Goal: Task Accomplishment & Management: Manage account settings

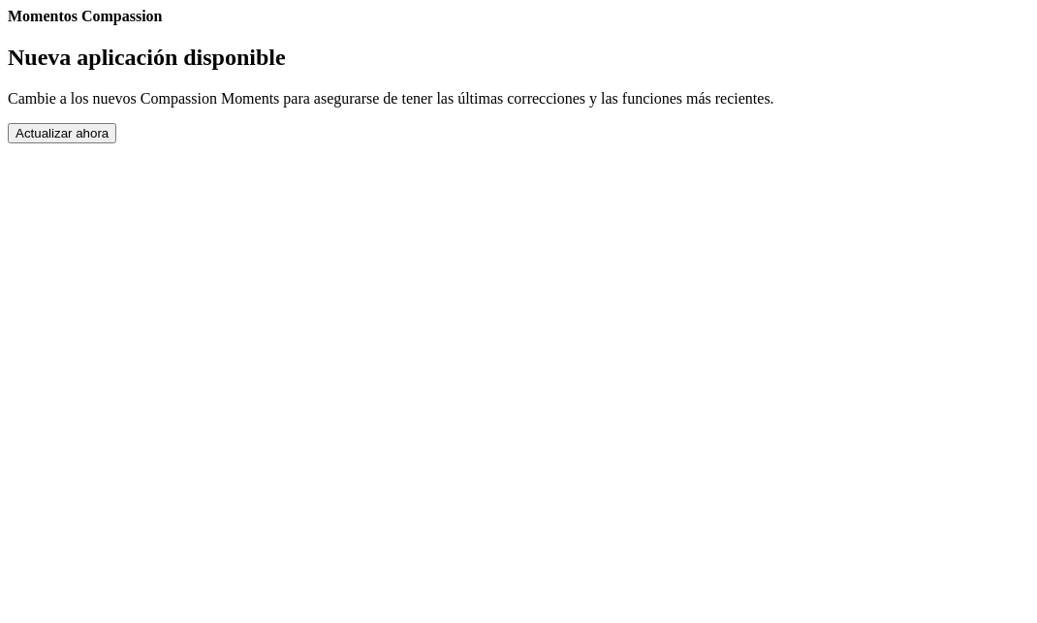
click at [116, 143] on button "Actualizar ahora" at bounding box center [62, 133] width 109 height 20
click at [8, 25] on link "Completed Moments" at bounding box center [8, 25] width 0 height 0
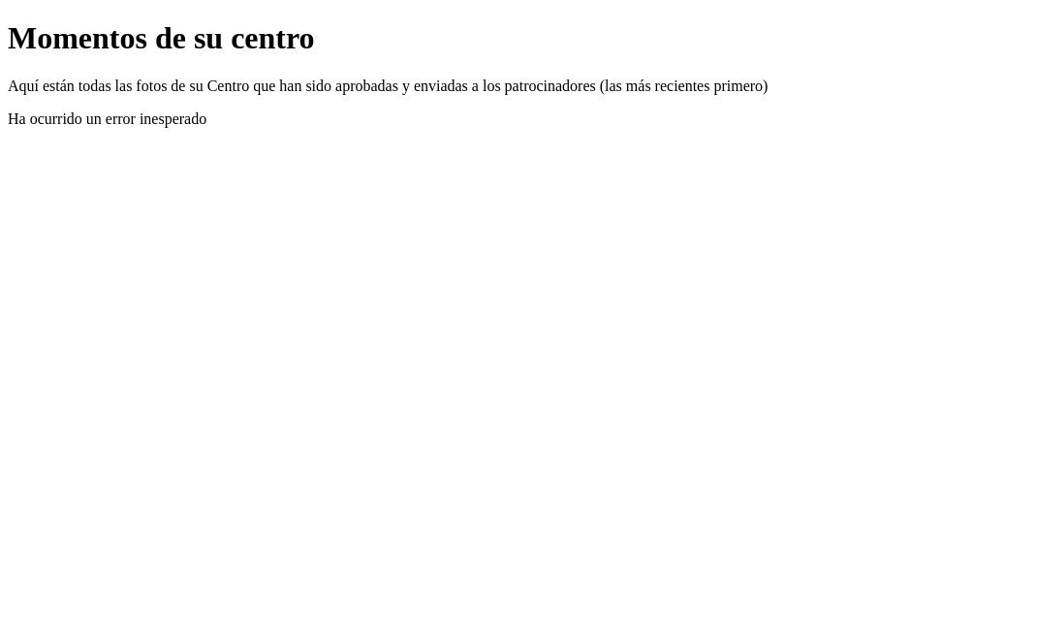
click at [8, 20] on link "Atrás" at bounding box center [8, 20] width 0 height 0
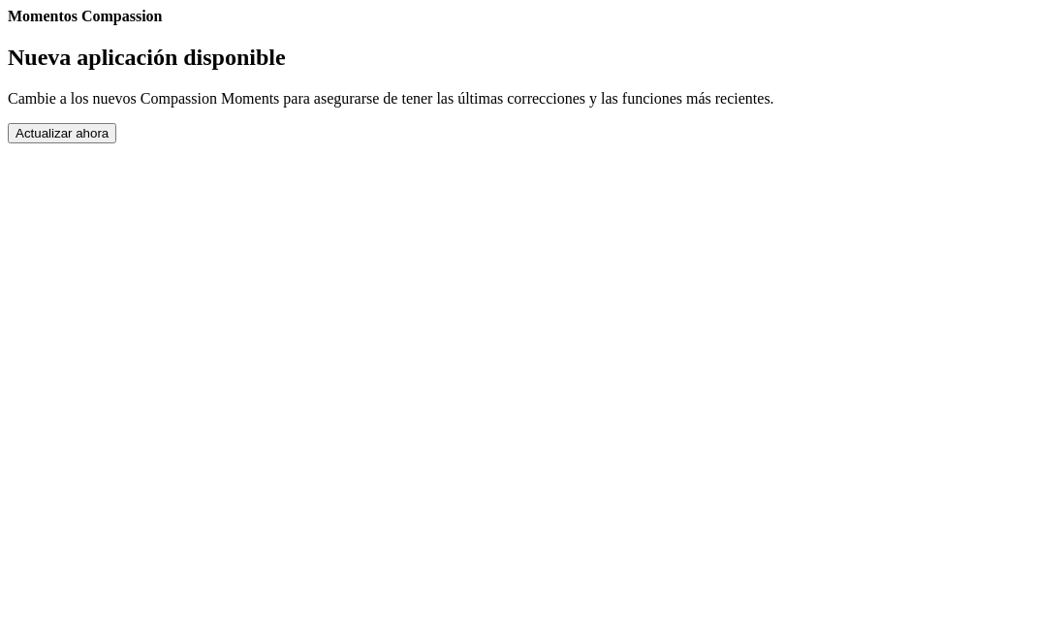
click at [8, 25] on link "Ajustes" at bounding box center [8, 25] width 0 height 0
select select "es"
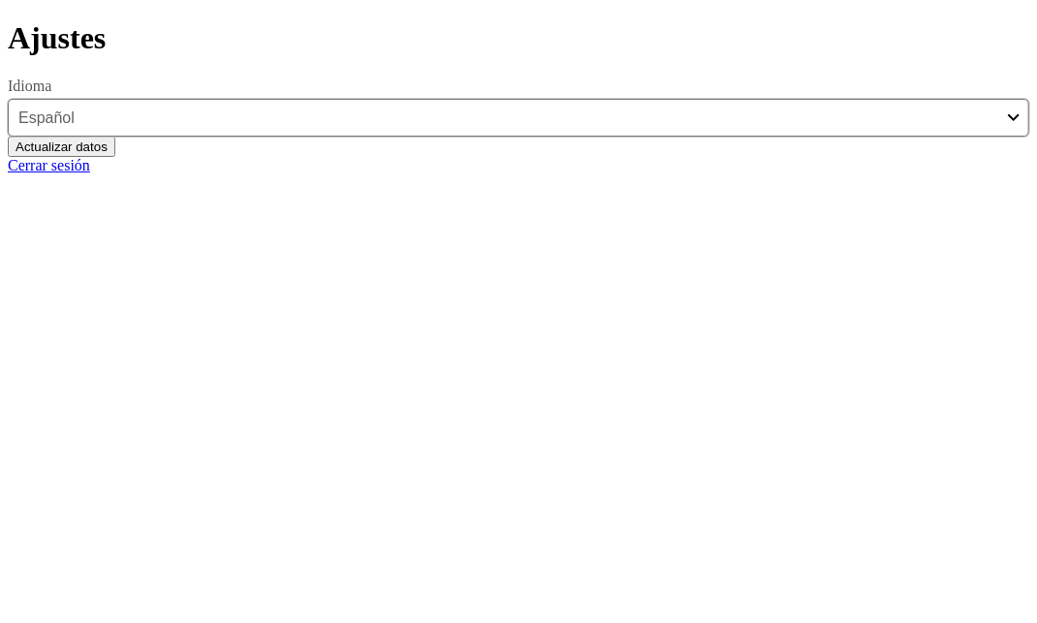
click at [115, 157] on button "Actualizar datos" at bounding box center [62, 147] width 108 height 20
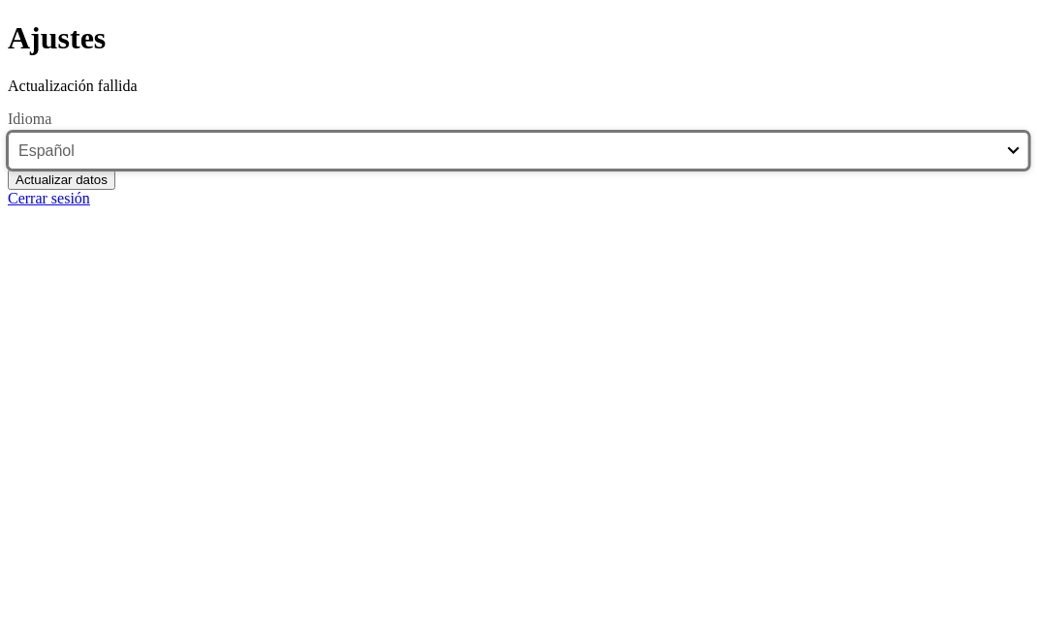
click at [513, 170] on select "English Español Français አማርኛ ဗမာ bahasa Indonesia Oromiffa Português සිංහල Kis…" at bounding box center [518, 151] width 1021 height 38
click at [296, 170] on select "English Español Français አማርኛ ဗမာ bahasa Indonesia Oromiffa Português සිංහල Kis…" at bounding box center [518, 151] width 1021 height 38
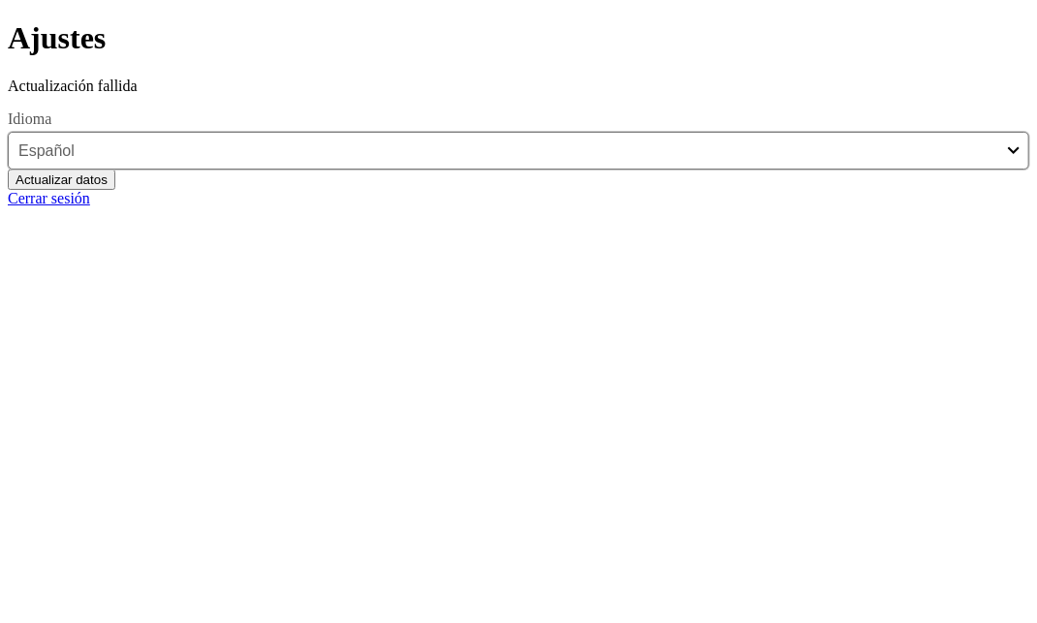
click at [115, 190] on button "Actualizar datos" at bounding box center [62, 180] width 108 height 20
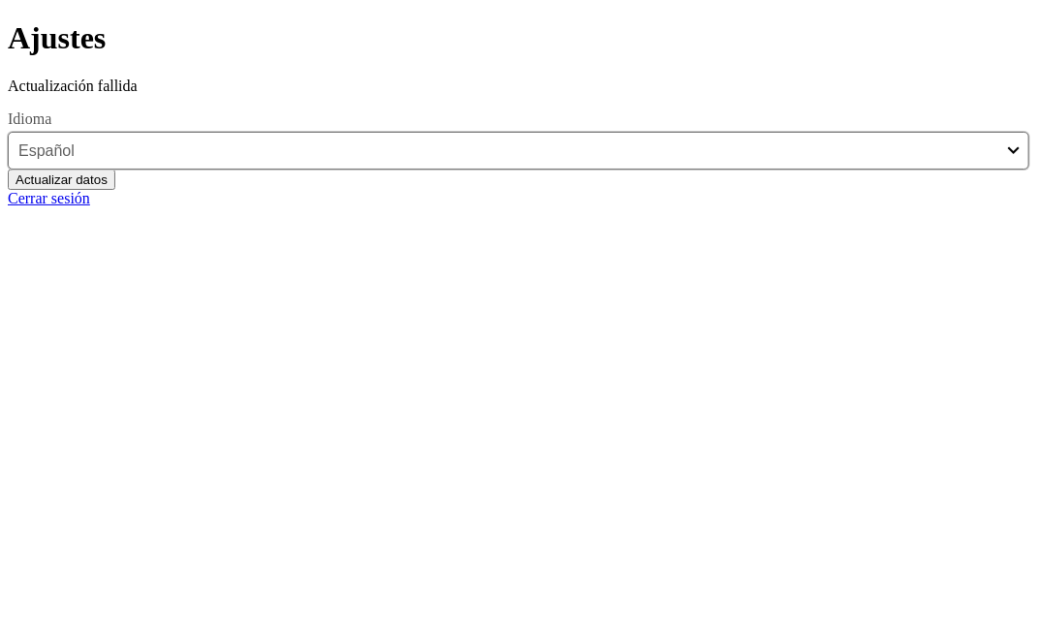
click at [115, 190] on button "Actualizar datos" at bounding box center [62, 180] width 108 height 20
click at [90, 206] on link "Cerrar sesión" at bounding box center [49, 198] width 82 height 16
select select "es"
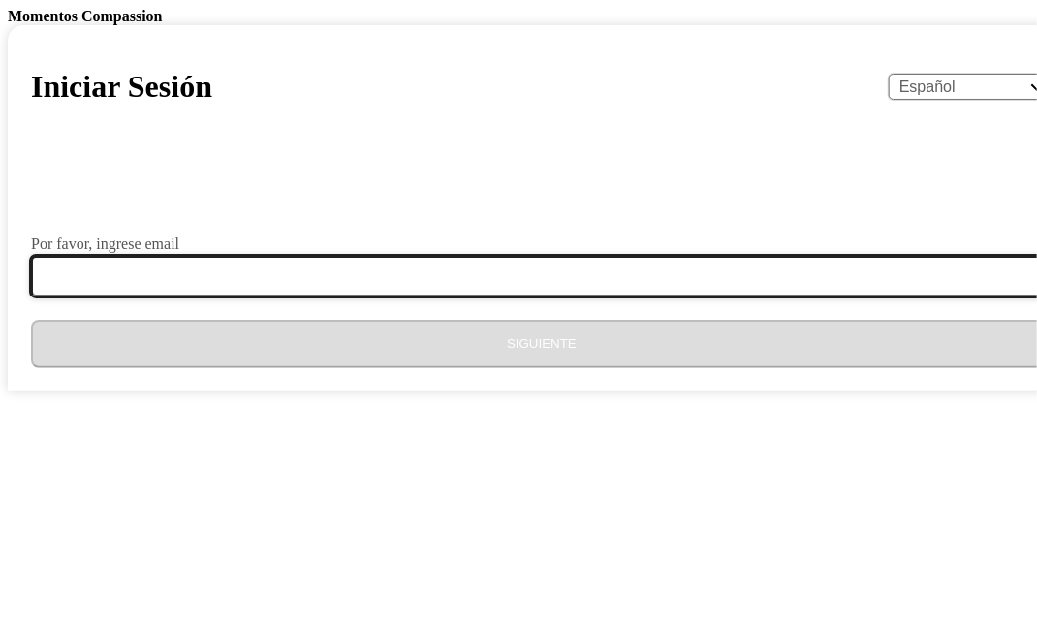
click at [482, 296] on input "Por favor, ingrese email" at bounding box center [553, 276] width 1044 height 41
type input "anaalvarez0951@gmail.com"
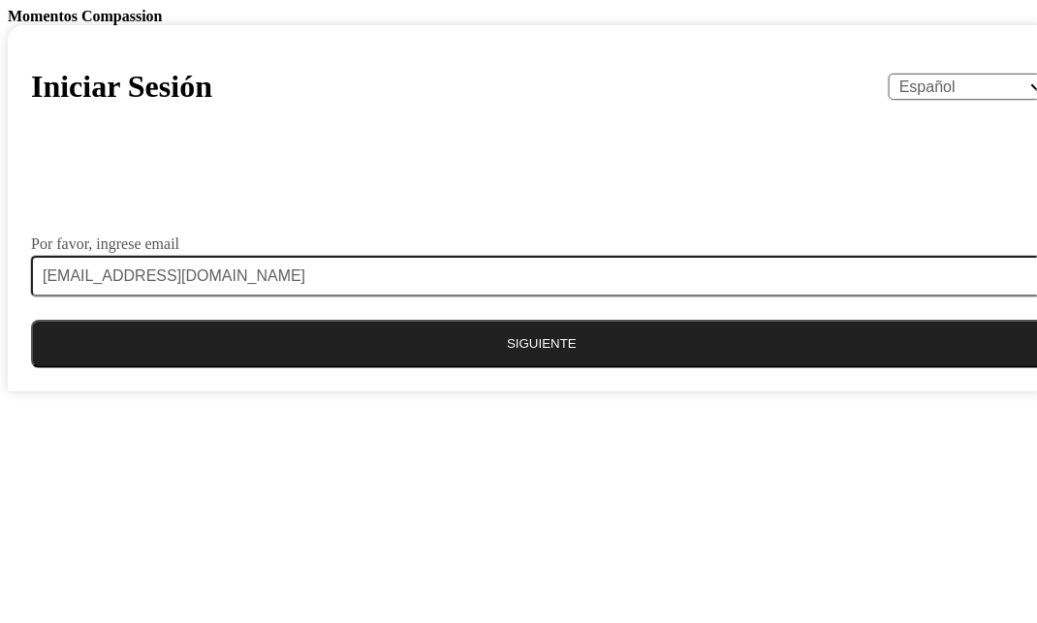
click at [507, 368] on button "Siguiente" at bounding box center [541, 344] width 1021 height 48
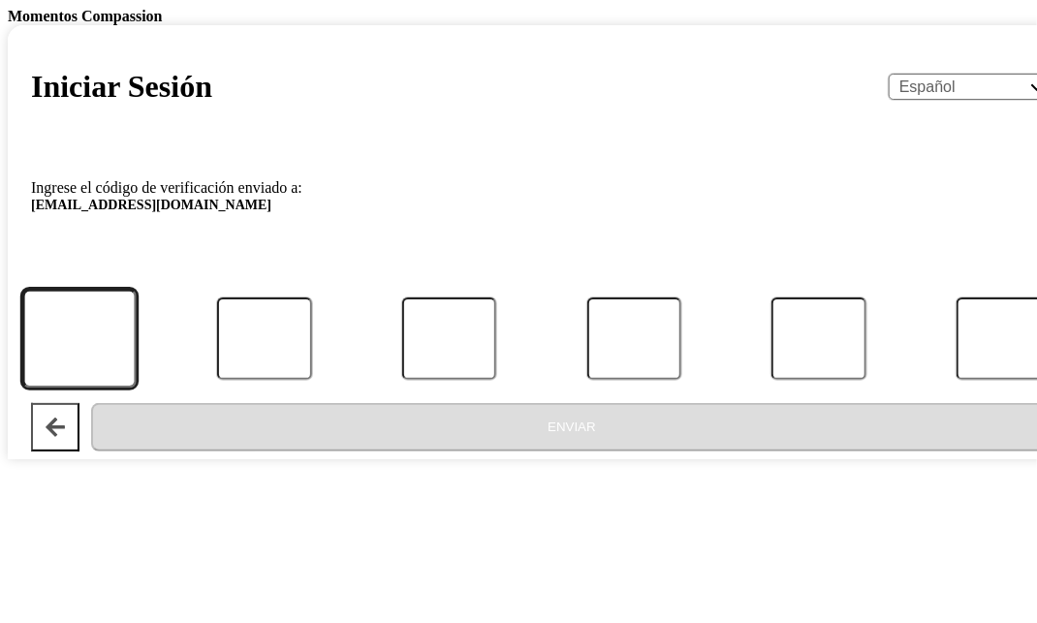
click at [136, 388] on input "Código" at bounding box center [78, 338] width 113 height 99
type input "5"
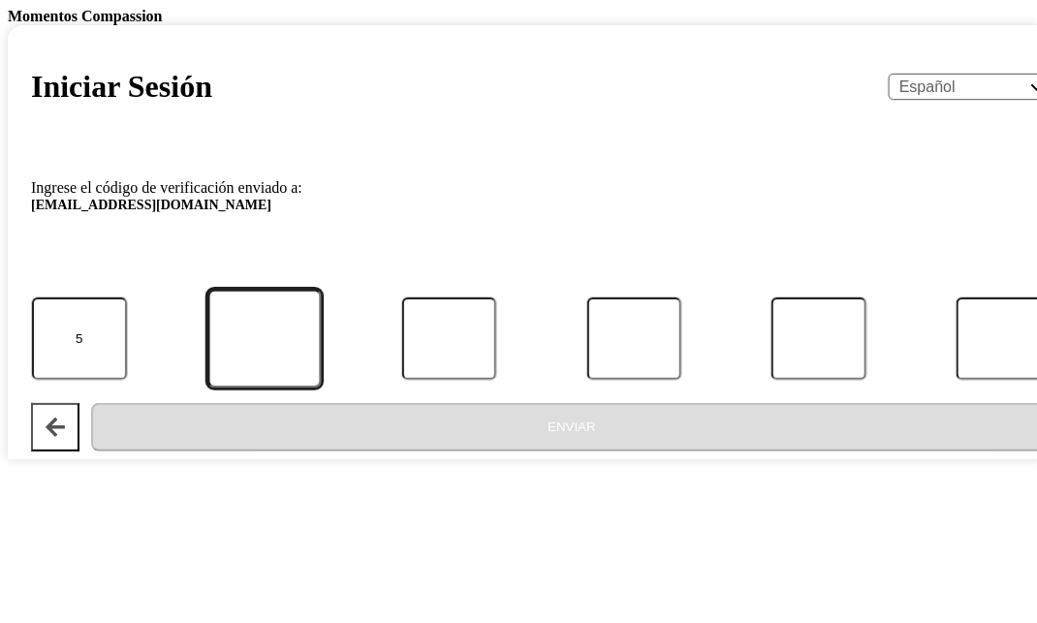
type input "7"
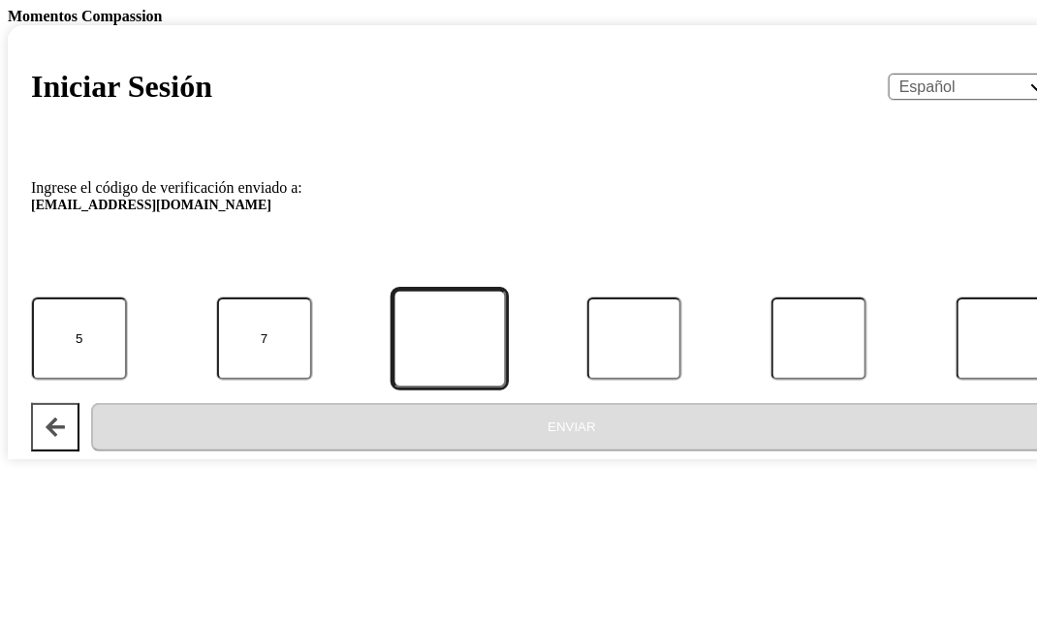
type input "7"
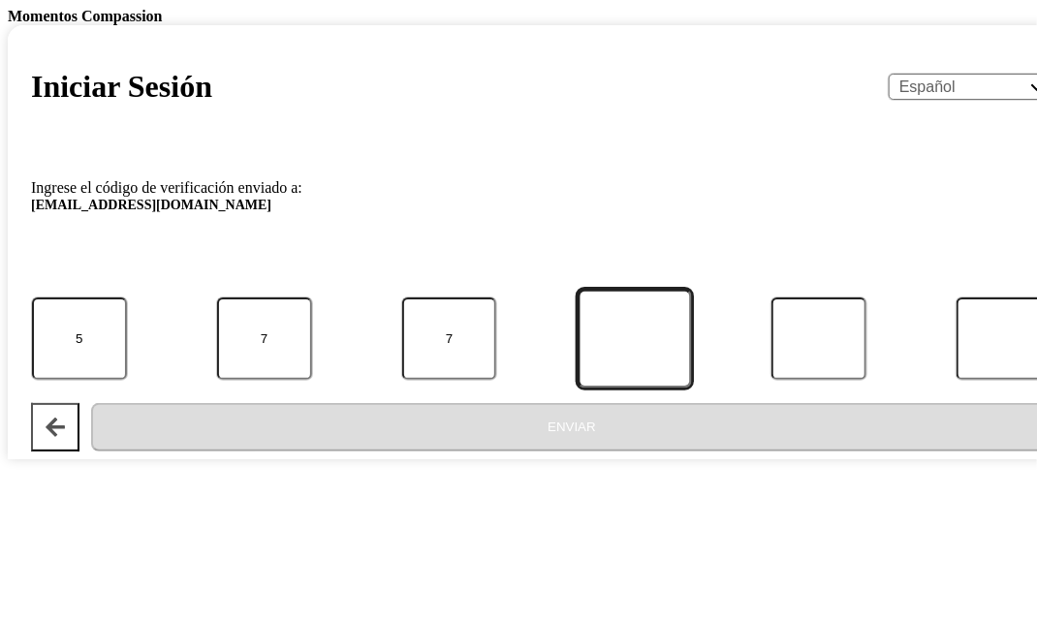
type input "4"
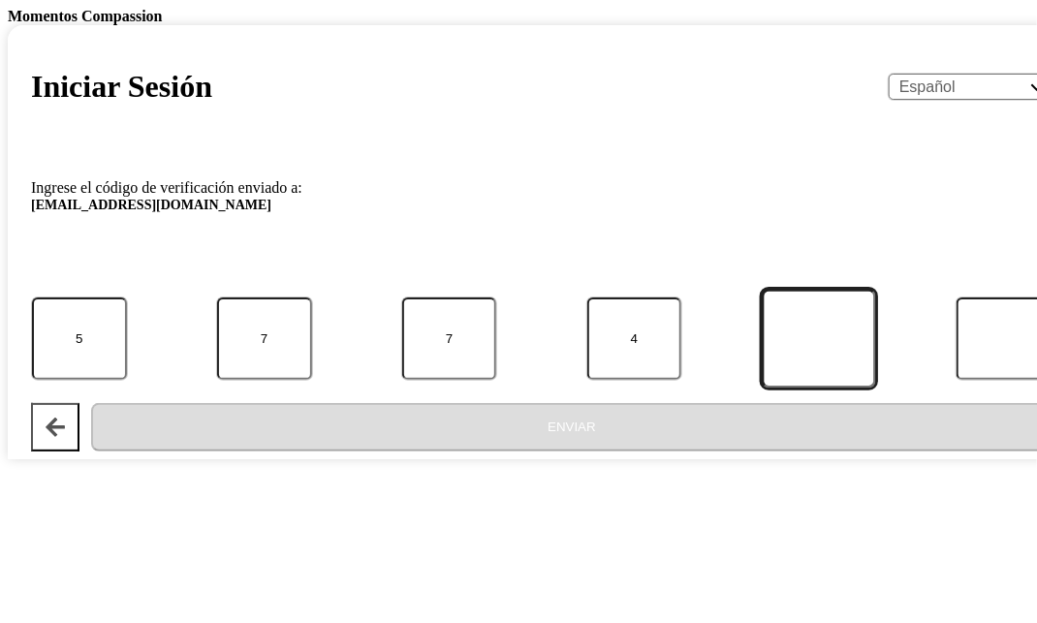
type input "6"
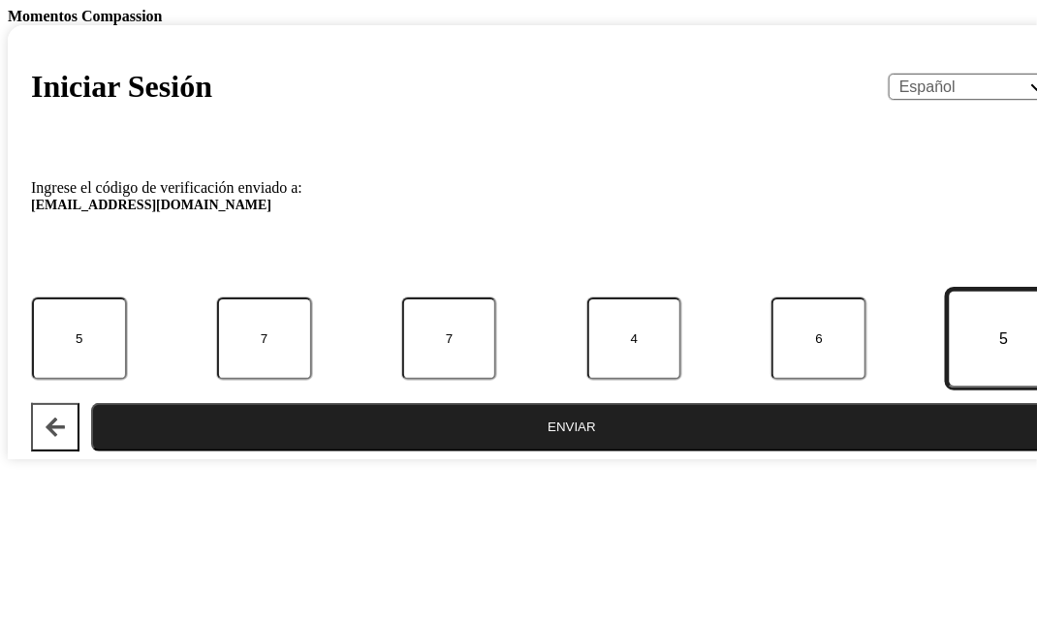
type input "5"
click at [526, 451] on button "Enviar" at bounding box center [571, 427] width 961 height 48
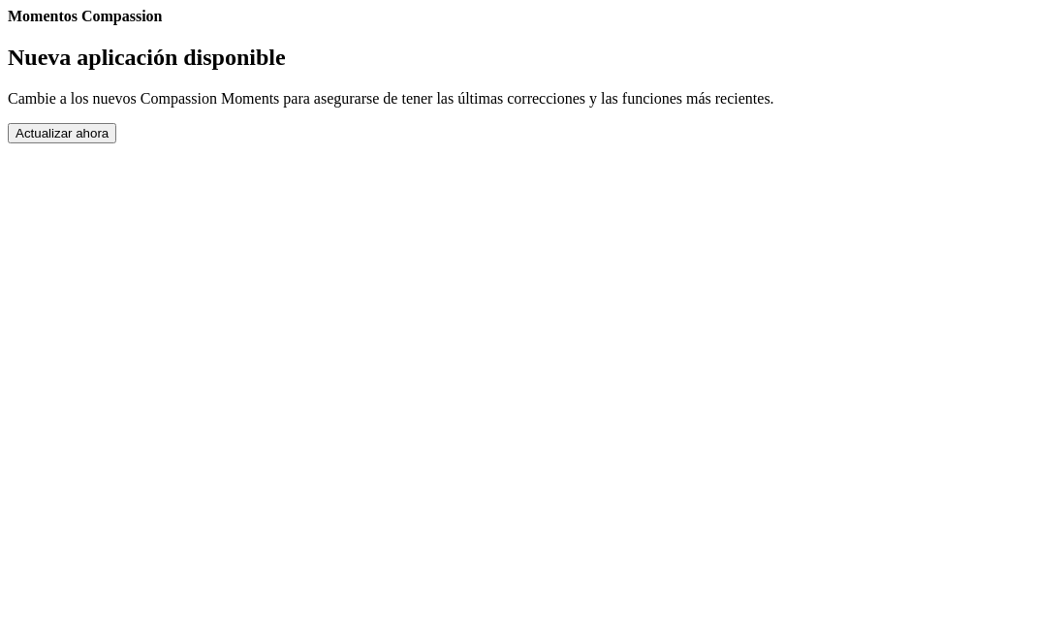
click at [116, 143] on button "Actualizar ahora" at bounding box center [62, 133] width 109 height 20
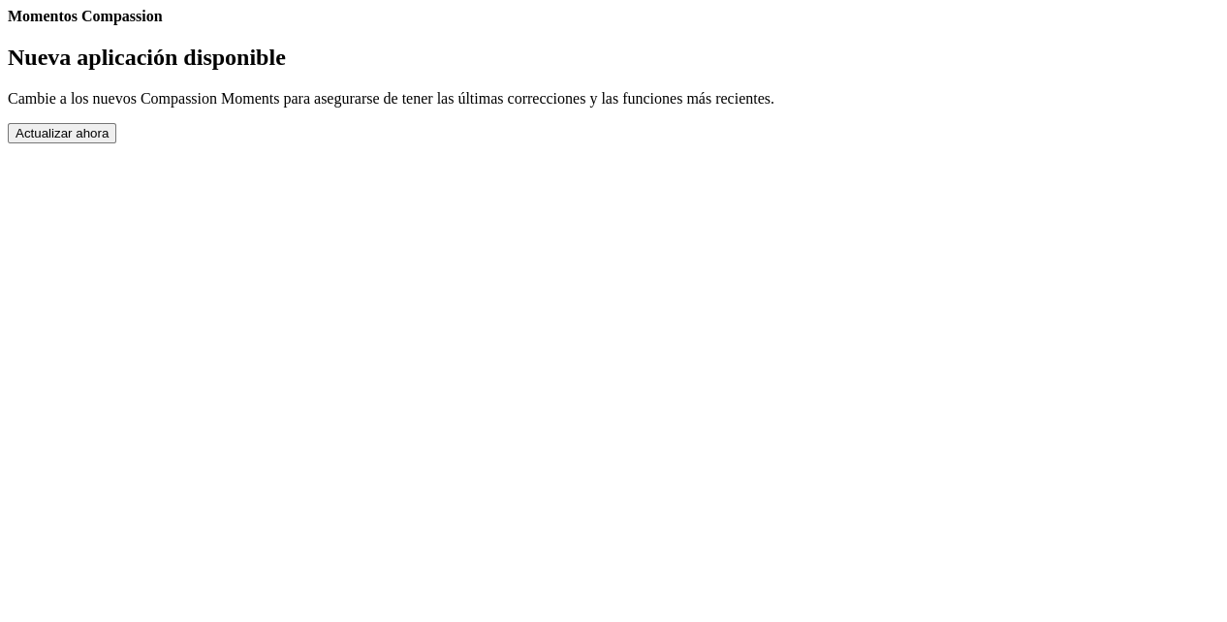
click at [475, 71] on h2 "Nueva aplicación disponible" at bounding box center [613, 58] width 1211 height 26
click at [476, 71] on h2 "Nueva aplicación disponible" at bounding box center [613, 58] width 1211 height 26
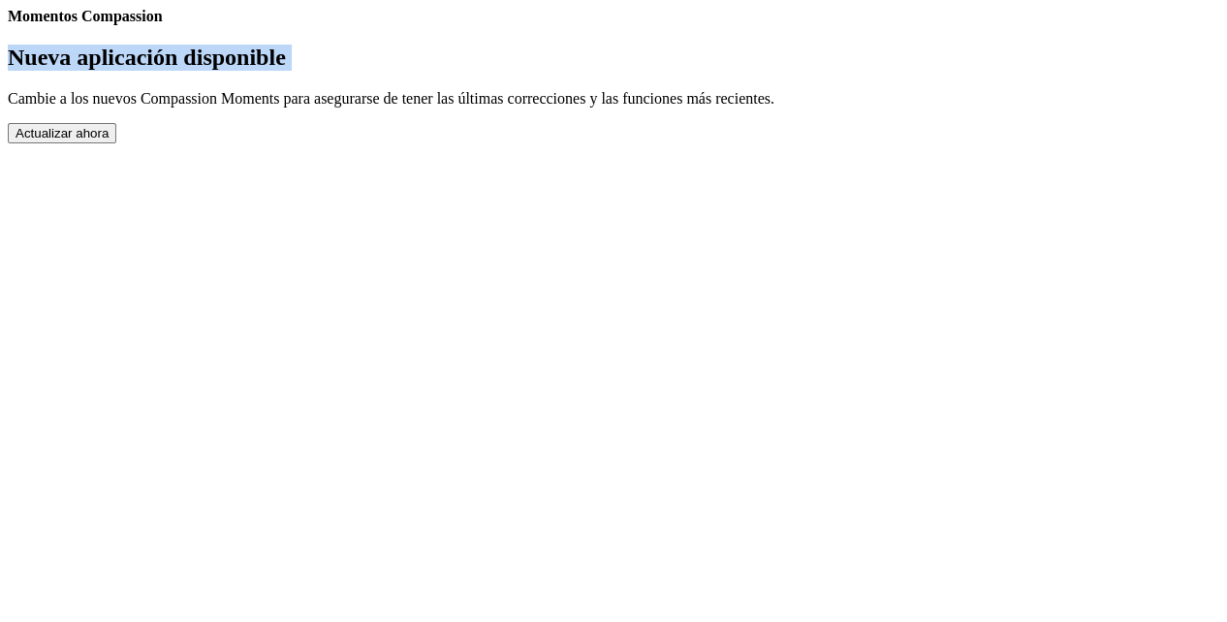
click at [476, 71] on h2 "Nueva aplicación disponible" at bounding box center [613, 58] width 1211 height 26
click at [116, 143] on button "Actualizar ahora" at bounding box center [62, 133] width 109 height 20
click at [8, 25] on link "Completed Moments" at bounding box center [8, 25] width 0 height 0
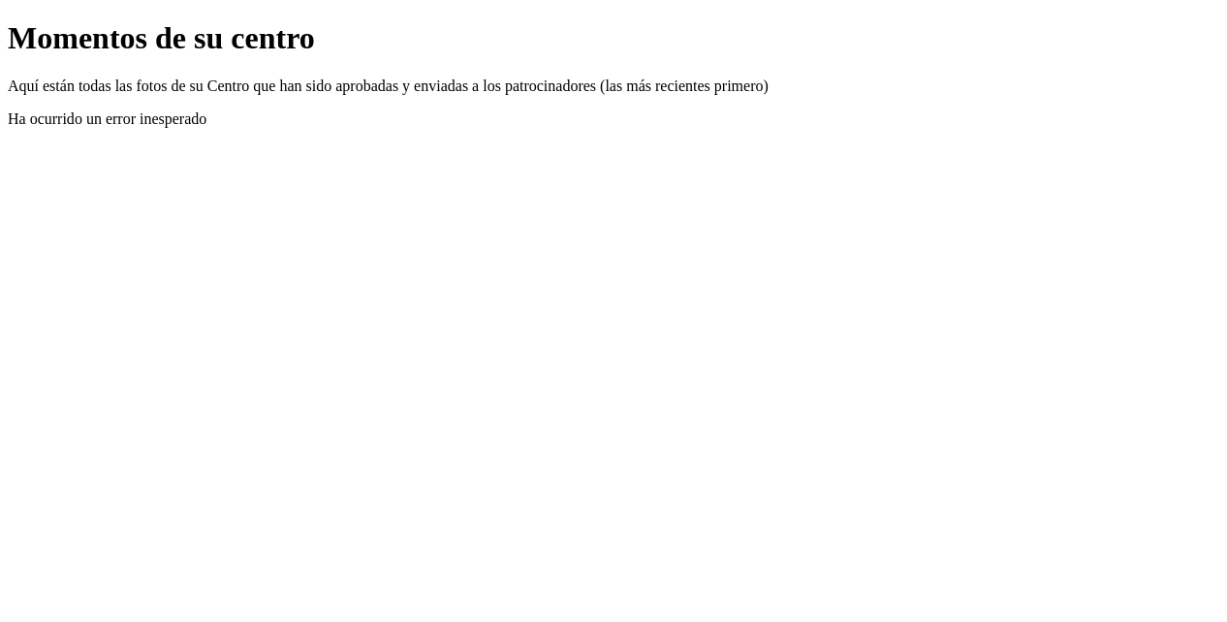
click at [557, 128] on p "Ha ocurrido un error inesperado" at bounding box center [613, 118] width 1211 height 17
click at [8, 20] on link "Atrás" at bounding box center [8, 20] width 0 height 0
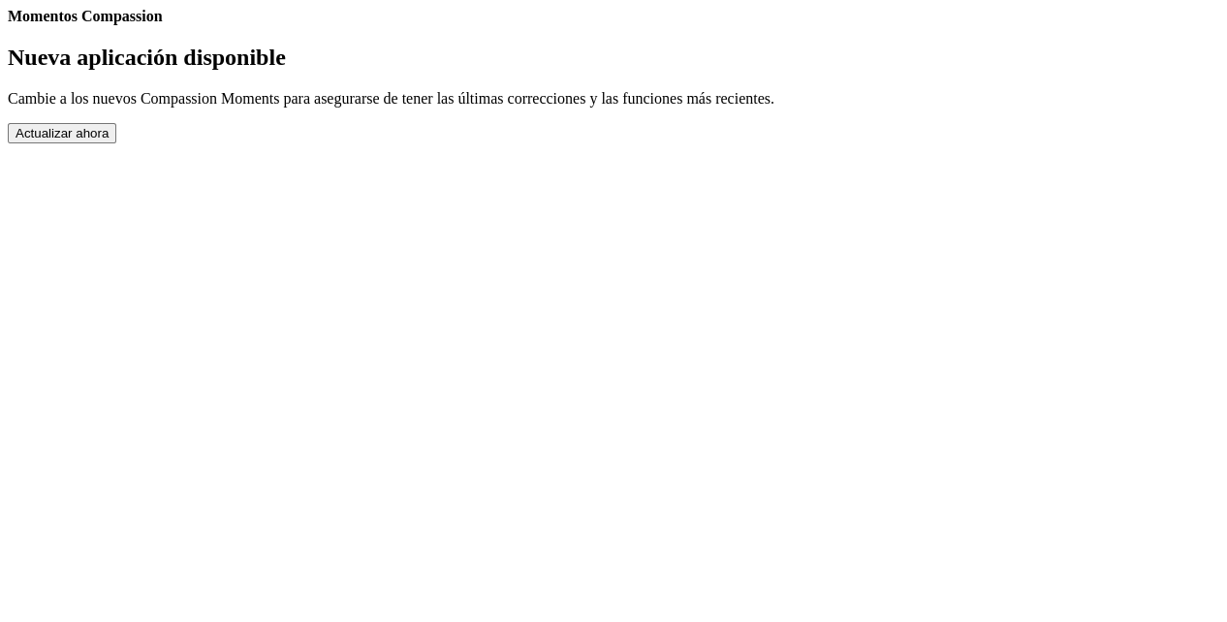
click at [8, 25] on link "Ajustes" at bounding box center [8, 25] width 0 height 0
select select "es"
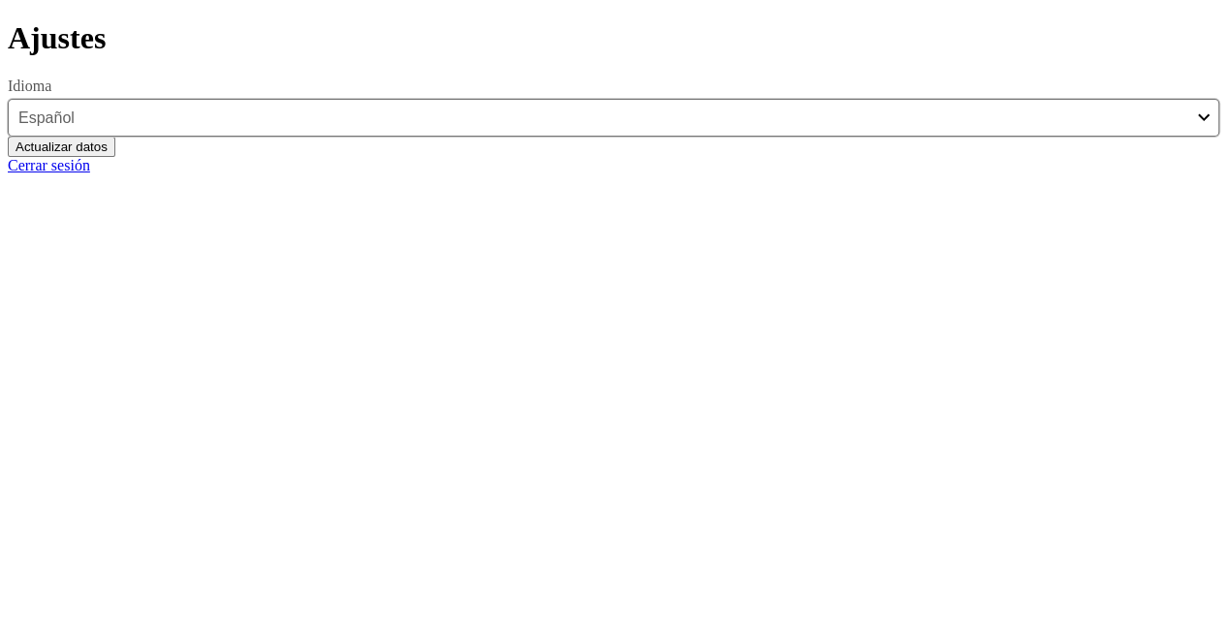
click at [115, 157] on button "Actualizar datos" at bounding box center [62, 147] width 108 height 20
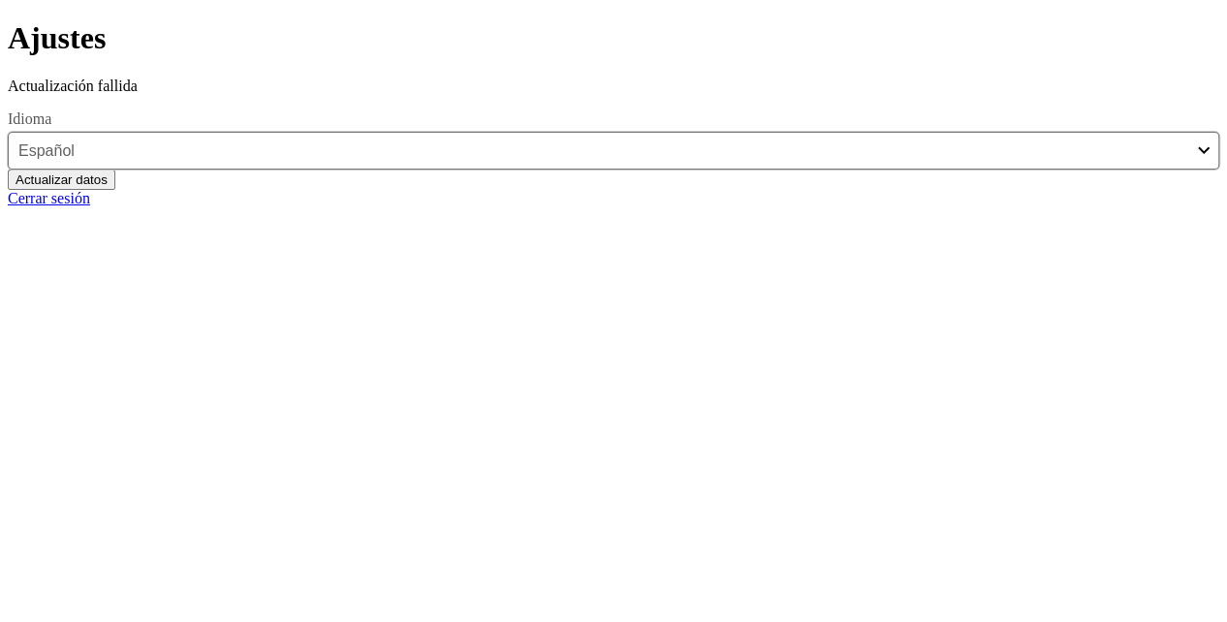
click at [90, 206] on link "Cerrar sesión" at bounding box center [49, 198] width 82 height 16
select select "es"
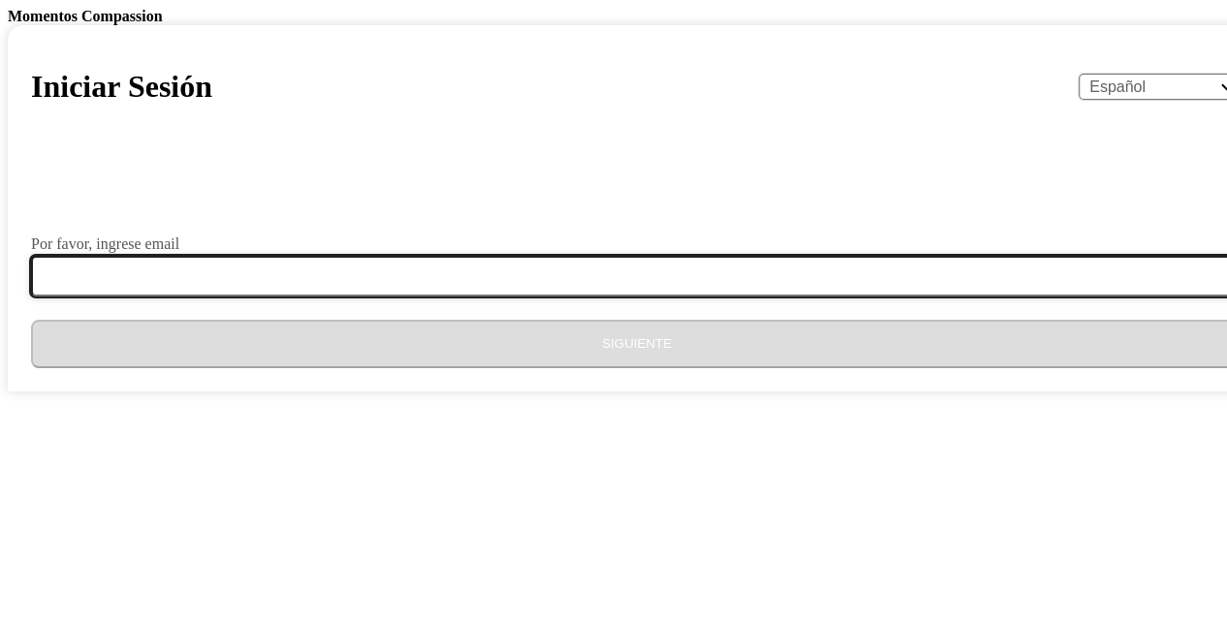
click at [555, 296] on input "Por favor, ingrese email" at bounding box center [648, 276] width 1234 height 41
